Goal: Task Accomplishment & Management: Manage account settings

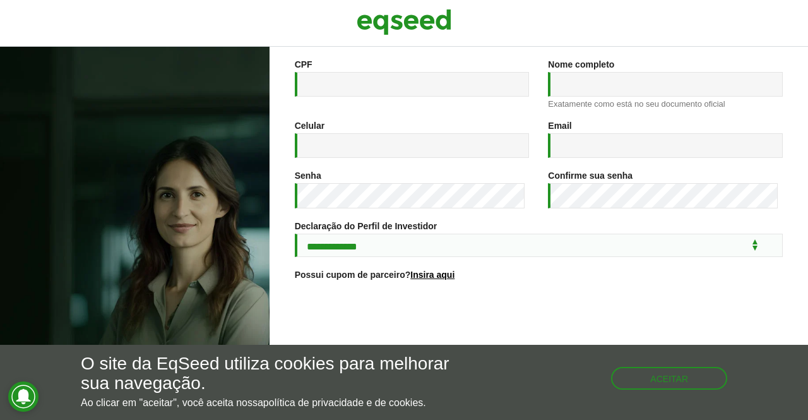
scroll to position [223, 0]
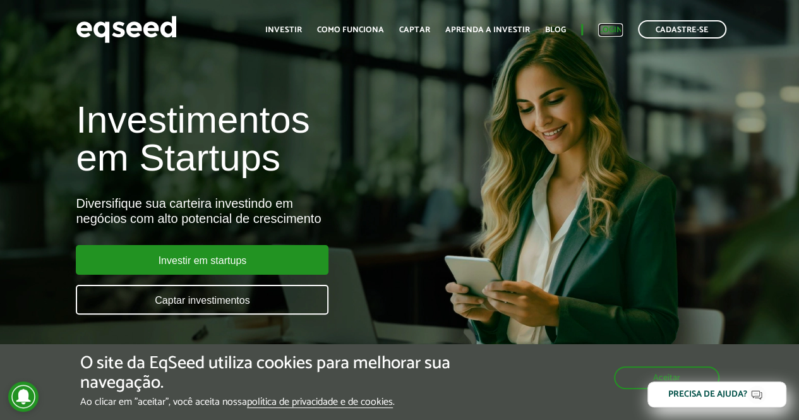
click at [613, 28] on link "Login" at bounding box center [610, 30] width 25 height 8
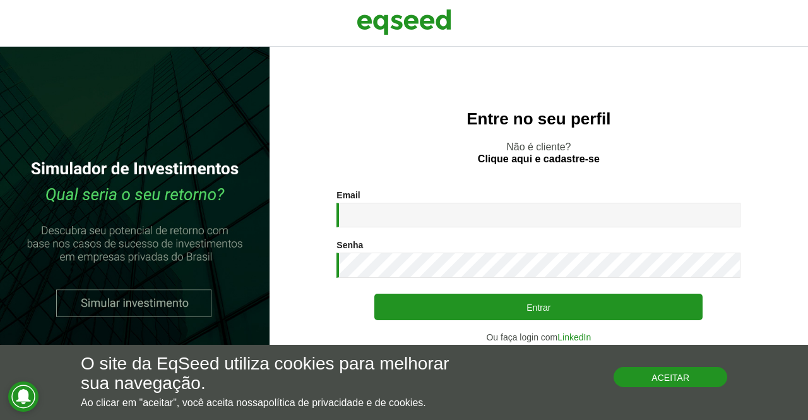
click at [672, 378] on button "Aceitar" at bounding box center [671, 377] width 114 height 20
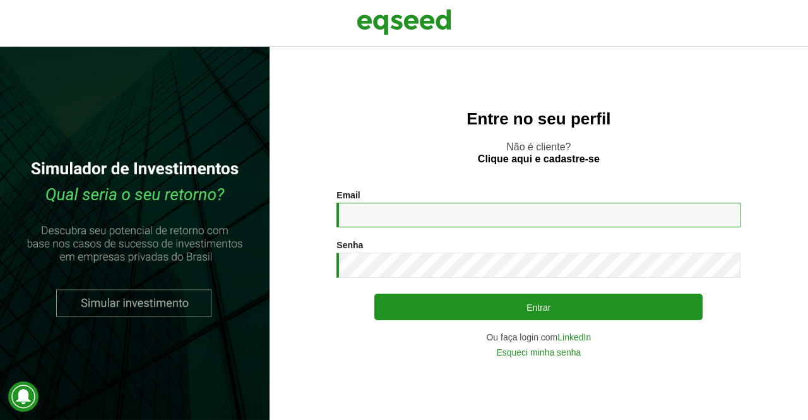
click at [439, 211] on input "Email *" at bounding box center [538, 215] width 404 height 25
type input "**********"
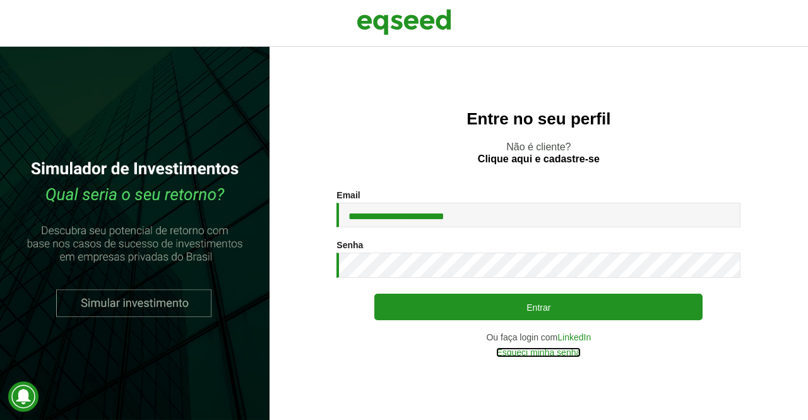
click at [559, 355] on link "Esqueci minha senha" at bounding box center [538, 352] width 85 height 9
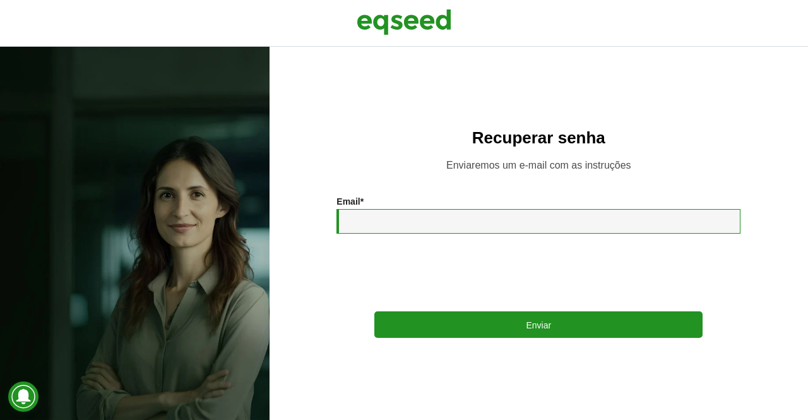
click at [453, 227] on input "Email *" at bounding box center [538, 221] width 404 height 25
type input "**********"
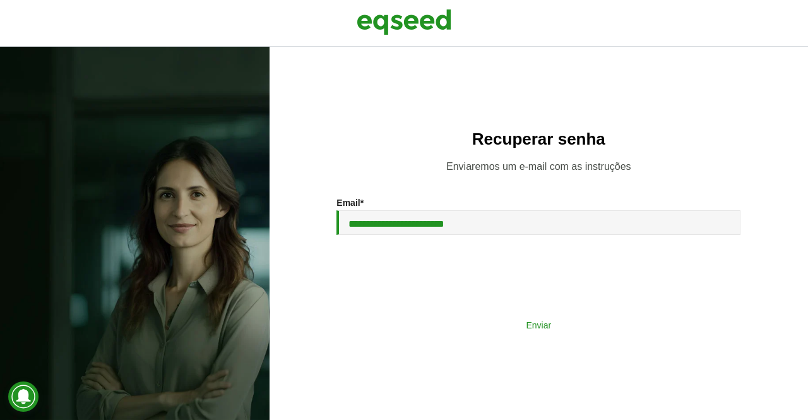
click at [565, 324] on button "Enviar" at bounding box center [538, 325] width 328 height 24
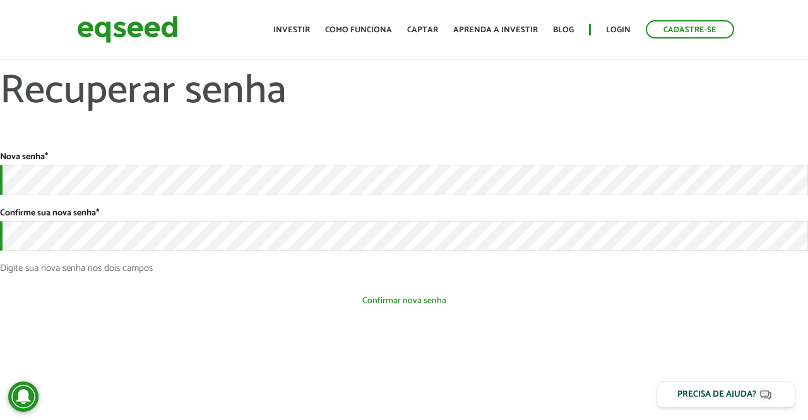
click at [408, 306] on button "Confirmar nova senha" at bounding box center [404, 301] width 808 height 24
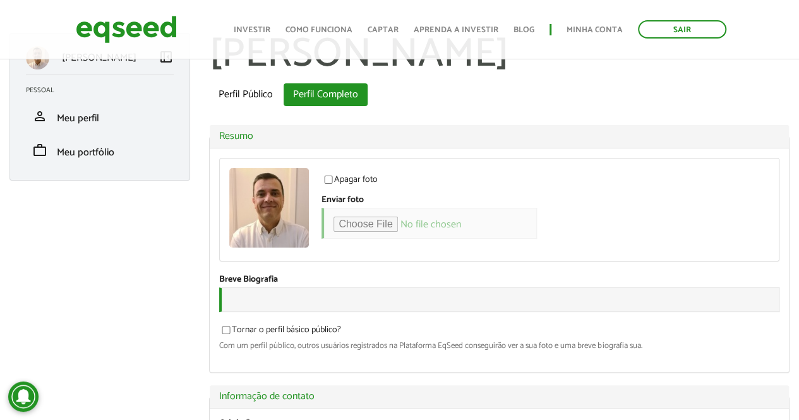
scroll to position [63, 0]
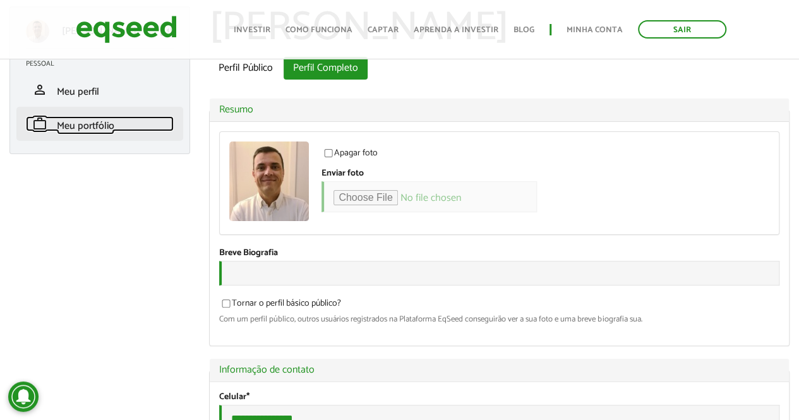
click at [105, 129] on span "Meu portfólio" at bounding box center [85, 125] width 57 height 17
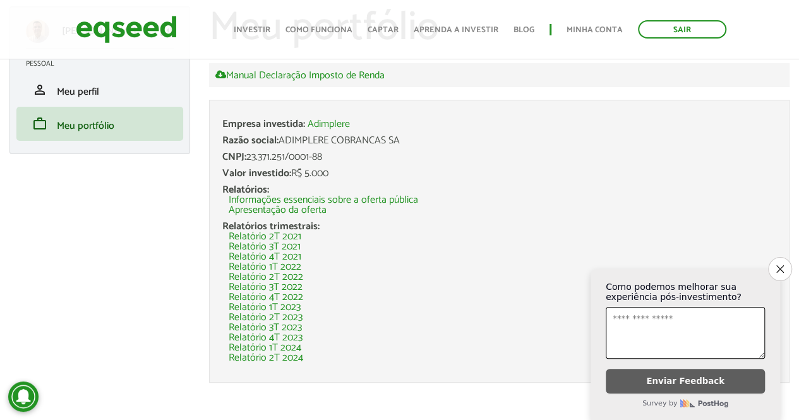
scroll to position [69, 0]
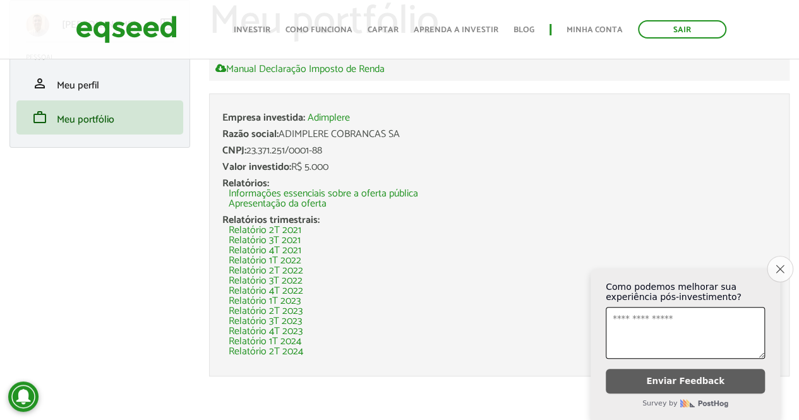
click at [778, 265] on icon "Close survey" at bounding box center [779, 269] width 8 height 8
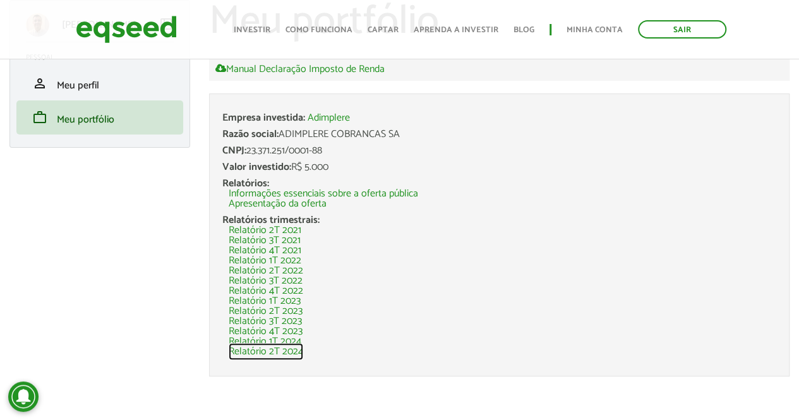
click at [276, 354] on link "Relatório 2T 2024" at bounding box center [266, 352] width 74 height 10
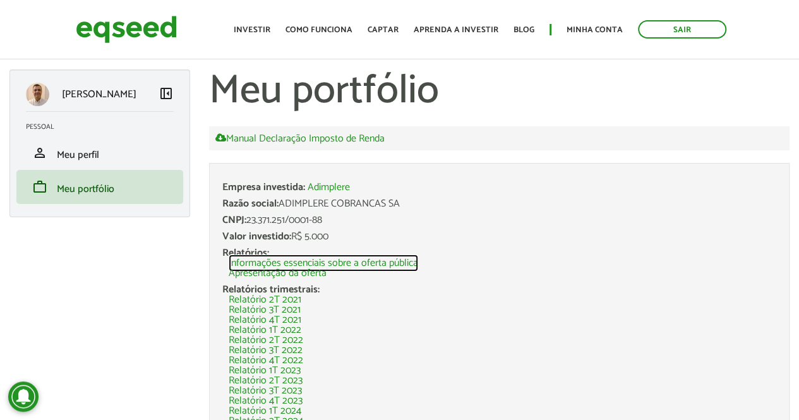
click at [332, 261] on link "Informações essenciais sobre a oferta pública" at bounding box center [323, 263] width 189 height 10
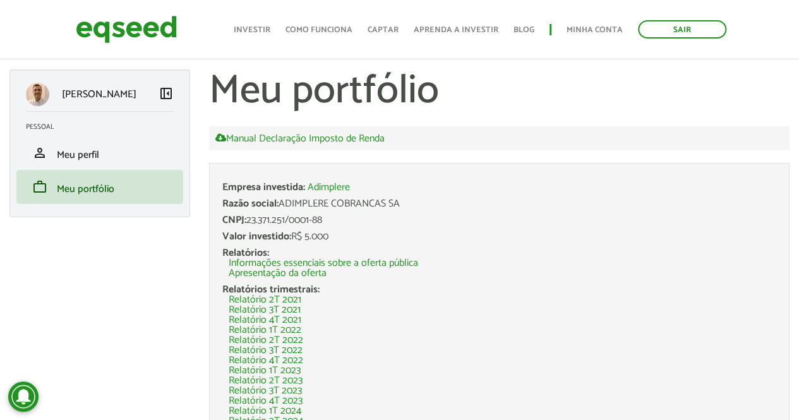
scroll to position [69, 0]
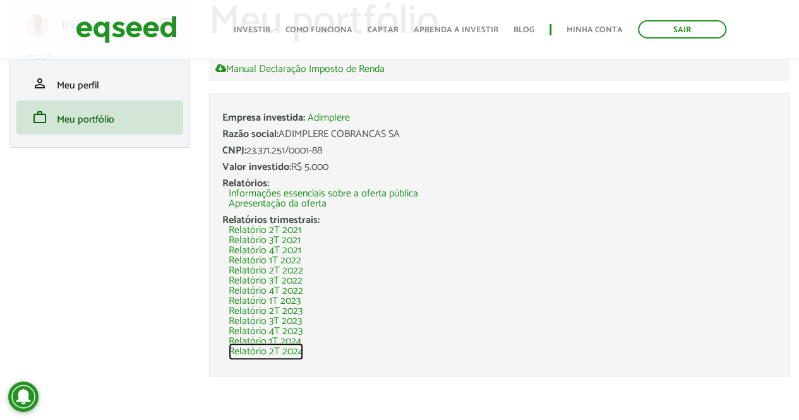
click at [283, 352] on link "Relatório 2T 2024" at bounding box center [266, 352] width 74 height 10
